Goal: Task Accomplishment & Management: Manage account settings

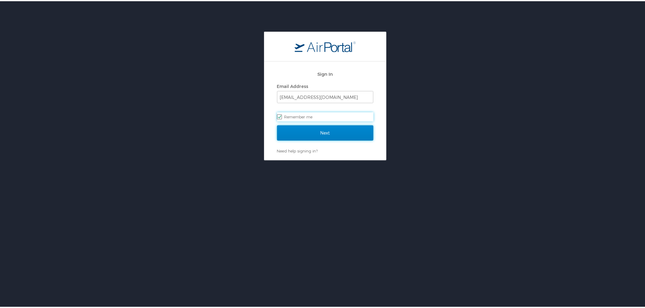
click at [345, 135] on input "Next" at bounding box center [325, 131] width 96 height 15
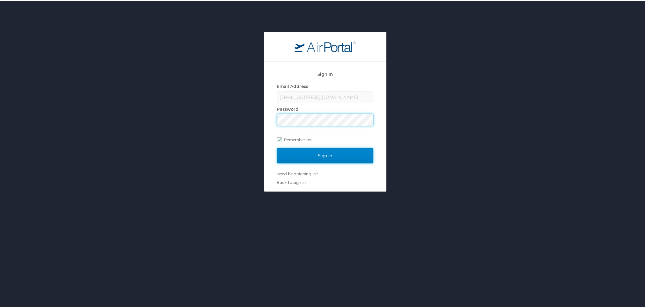
click at [311, 148] on input "Sign In" at bounding box center [325, 154] width 96 height 15
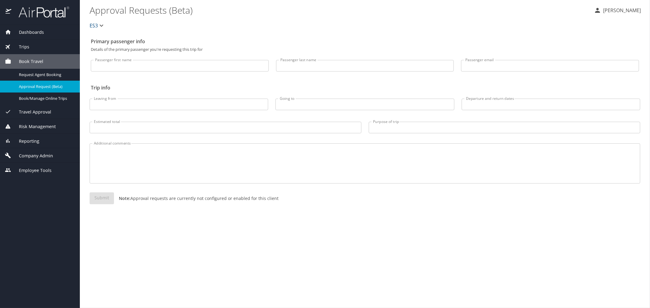
click at [44, 157] on span "Company Admin" at bounding box center [32, 156] width 42 height 7
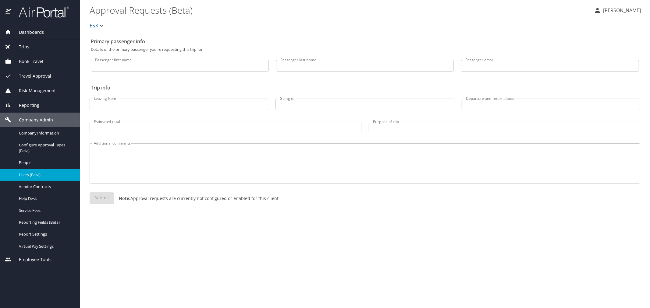
click at [41, 177] on span "Users (Beta)" at bounding box center [46, 175] width 54 height 6
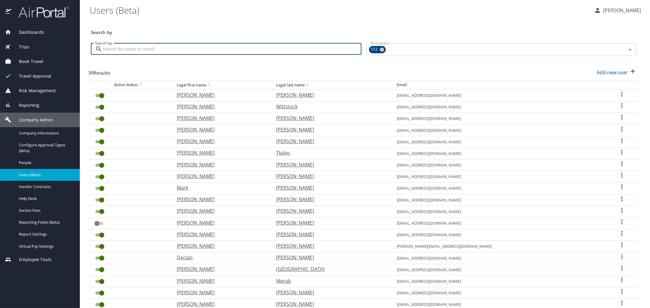
click at [168, 50] on input "Search by" at bounding box center [231, 49] width 259 height 12
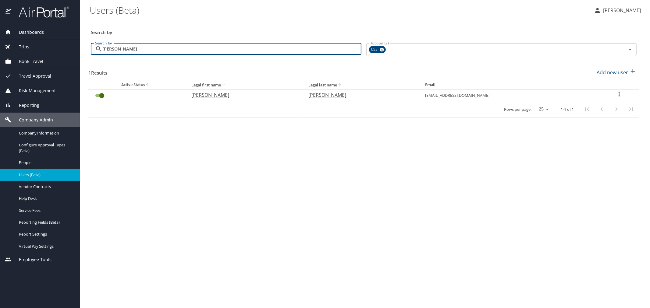
type input "[PERSON_NAME]"
click at [619, 94] on icon "User Search Table" at bounding box center [619, 94] width 1 height 5
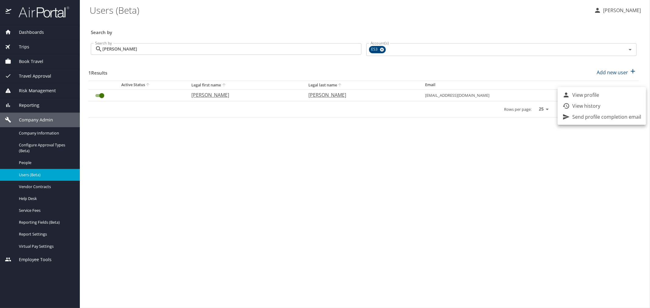
click at [596, 98] on p "View profile" at bounding box center [585, 94] width 27 height 7
select select "US"
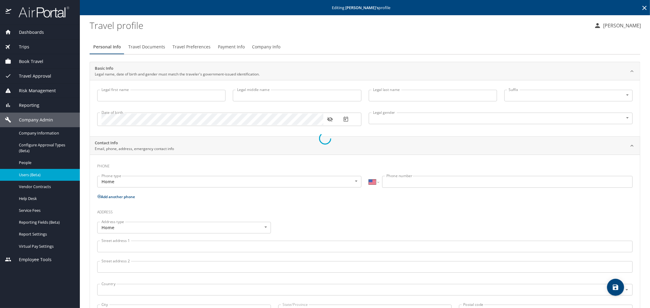
type input "[PERSON_NAME]"
type input "[DEMOGRAPHIC_DATA]"
select select "US"
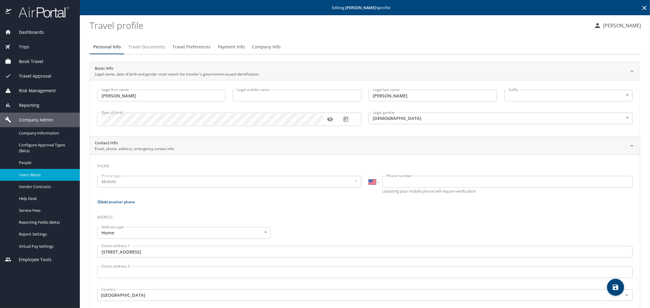
click at [154, 48] on span "Travel Documents" at bounding box center [146, 47] width 37 height 8
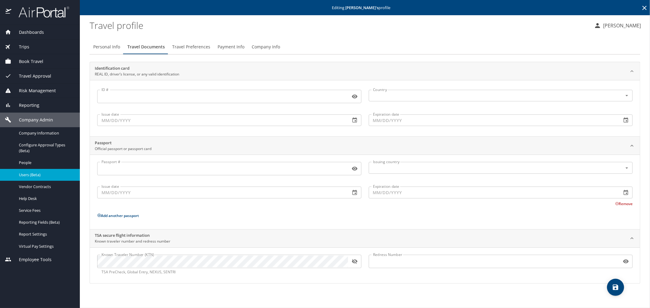
click at [188, 45] on span "Travel Preferences" at bounding box center [191, 47] width 38 height 8
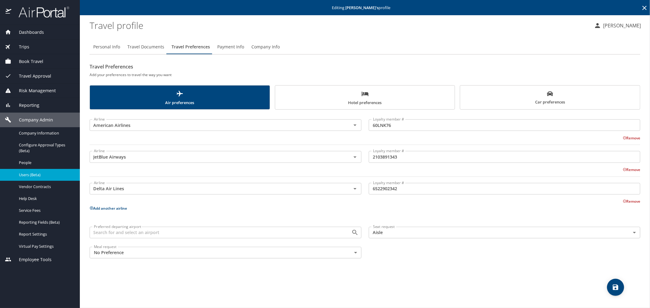
click at [236, 47] on span "Payment Info" at bounding box center [230, 47] width 27 height 8
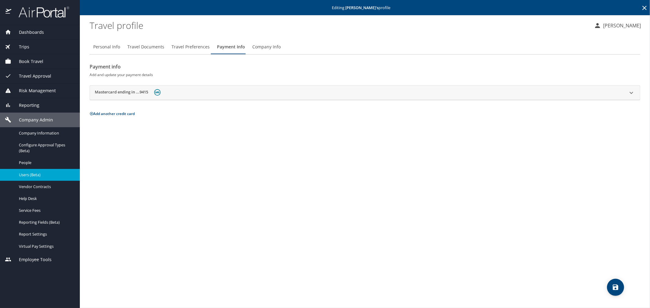
click at [271, 47] on span "Company Info" at bounding box center [266, 47] width 28 height 8
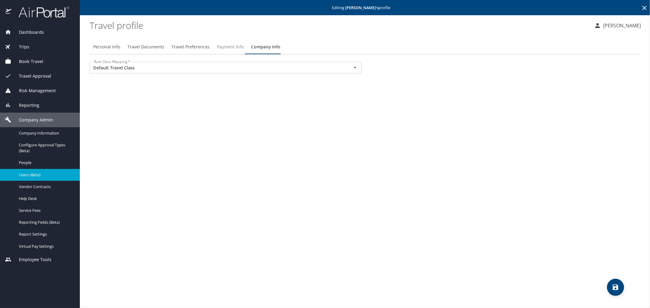
click at [219, 47] on span "Payment Info" at bounding box center [230, 47] width 27 height 8
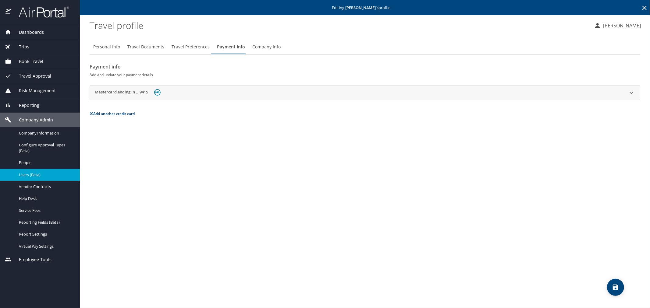
click at [185, 52] on button "Travel Preferences" at bounding box center [190, 47] width 45 height 15
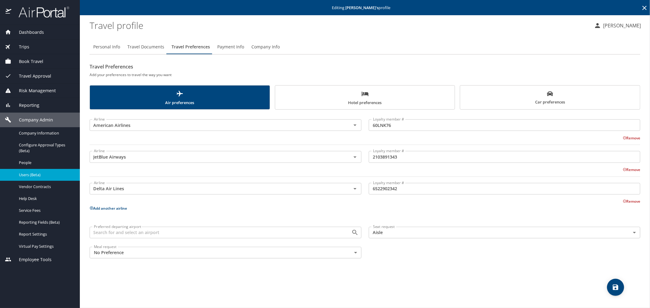
click at [160, 46] on span "Travel Documents" at bounding box center [145, 47] width 37 height 8
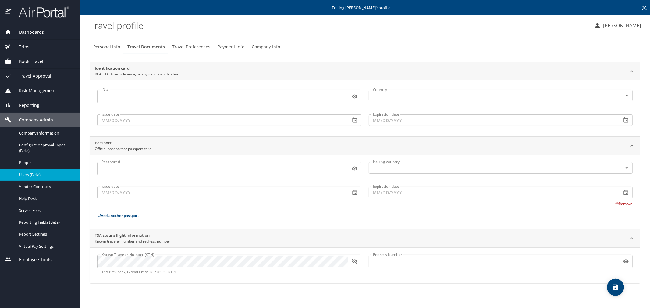
click at [108, 45] on span "Personal Info" at bounding box center [106, 47] width 27 height 8
select select "US"
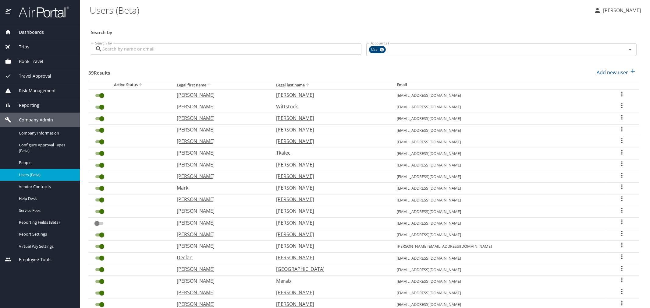
click at [252, 48] on input "Search by" at bounding box center [231, 49] width 259 height 12
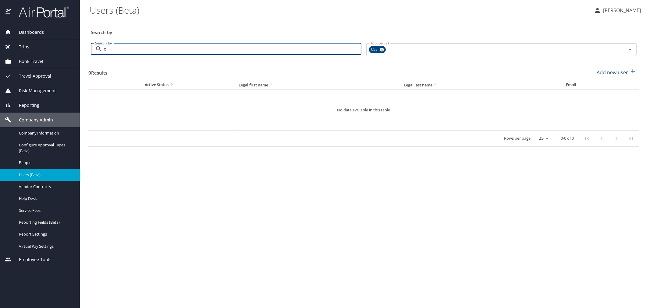
type input "l"
type input "d"
